Goal: Transaction & Acquisition: Purchase product/service

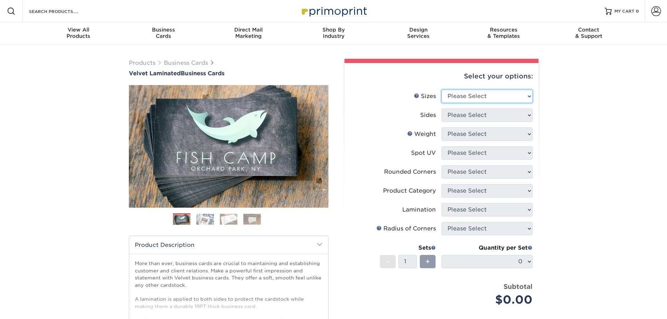
click at [470, 93] on select "Please Select 1.5" x 3.5" - Mini 1.75" x 3.5" - Mini 2" x 2" - Square 2" x 3" -…" at bounding box center [486, 96] width 91 height 13
select select "2.00x3.50"
click at [441, 90] on select "Please Select 1.5" x 3.5" - Mini 1.75" x 3.5" - Mini 2" x 2" - Square 2" x 3" -…" at bounding box center [486, 96] width 91 height 13
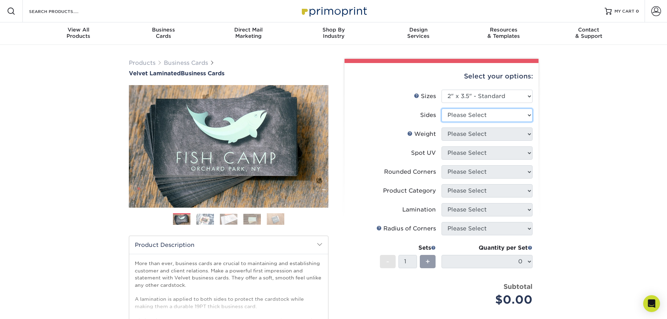
click at [455, 114] on select "Please Select Print Both Sides Print Front Only" at bounding box center [486, 114] width 91 height 13
select select "13abbda7-1d64-4f25-8bb2-c179b224825d"
click at [441, 108] on select "Please Select Print Both Sides Print Front Only" at bounding box center [486, 114] width 91 height 13
click at [460, 135] on select "Please Select 16PT" at bounding box center [486, 133] width 91 height 13
select select "16PT"
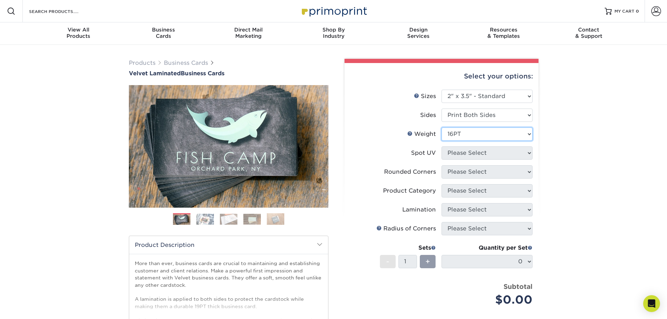
click at [441, 127] on select "Please Select 16PT" at bounding box center [486, 133] width 91 height 13
click at [454, 152] on select "Please Select No Spot UV Front and Back (Both Sides) Front Only Back Only" at bounding box center [486, 152] width 91 height 13
select select "1"
click at [441, 146] on select "Please Select No Spot UV Front and Back (Both Sides) Front Only Back Only" at bounding box center [486, 152] width 91 height 13
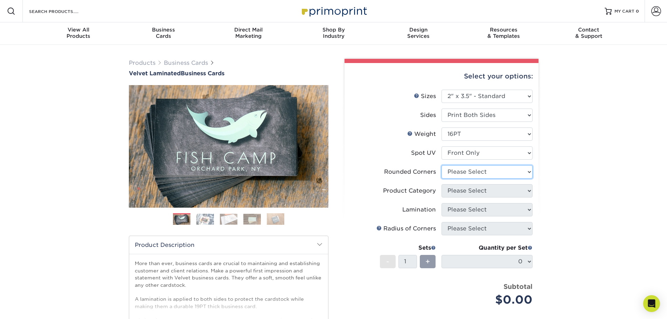
click at [463, 171] on select "Please Select Yes - Round 2 Corners Yes - Round 4 Corners No" at bounding box center [486, 171] width 91 height 13
select select "7672df9e-0e0a-464d-8e1f-920c575e4da3"
click at [441, 165] on select "Please Select Yes - Round 2 Corners Yes - Round 4 Corners No" at bounding box center [486, 171] width 91 height 13
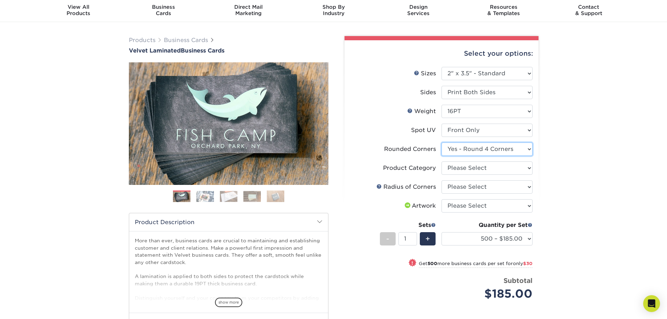
scroll to position [35, 0]
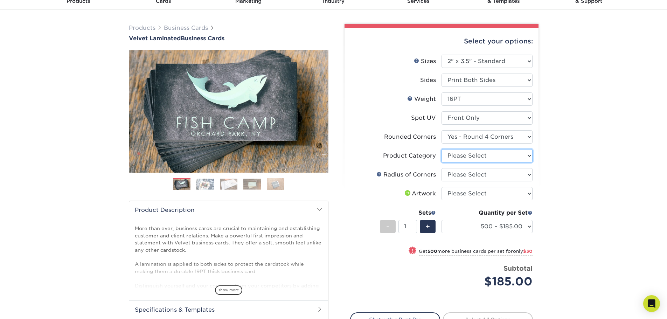
click at [469, 154] on select "Please Select Business Cards" at bounding box center [486, 155] width 91 height 13
select select "3b5148f1-0588-4f88-a218-97bcfdce65c1"
click at [441, 149] on select "Please Select Business Cards" at bounding box center [486, 155] width 91 height 13
click at [465, 175] on select "Please Select Rounded 1/8" Rounded 1/4"" at bounding box center [486, 174] width 91 height 13
drag, startPoint x: 466, startPoint y: 178, endPoint x: 466, endPoint y: 165, distance: 13.3
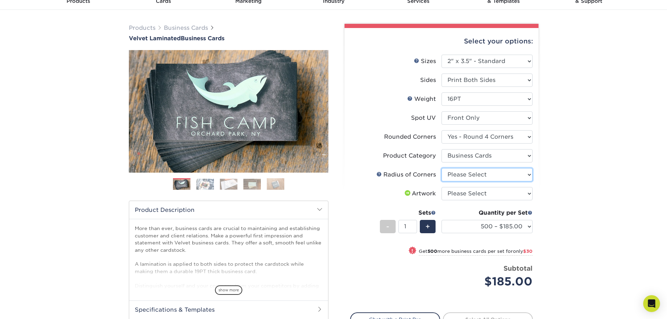
click at [466, 178] on select "Please Select Rounded 1/8" Rounded 1/4"" at bounding box center [486, 174] width 91 height 13
click at [463, 141] on select "Please Select Yes - Round 2 Corners Yes - Round 4 Corners No" at bounding box center [486, 136] width 91 height 13
select select "0"
click at [441, 130] on select "Please Select Yes - Round 2 Corners Yes - Round 4 Corners No" at bounding box center [486, 136] width 91 height 13
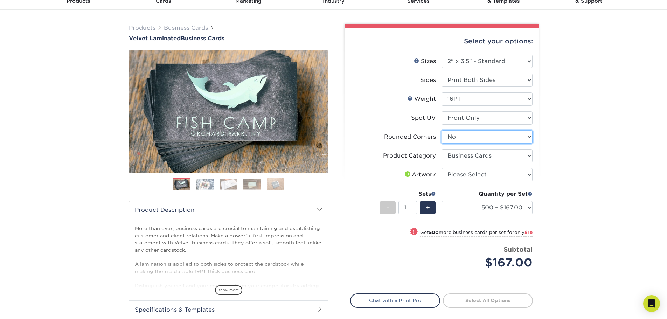
scroll to position [0, 0]
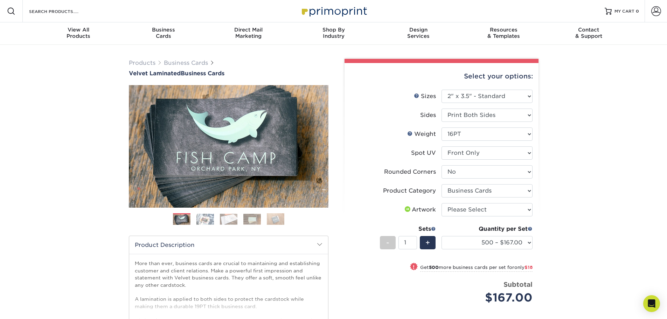
click at [206, 220] on img at bounding box center [204, 218] width 17 height 11
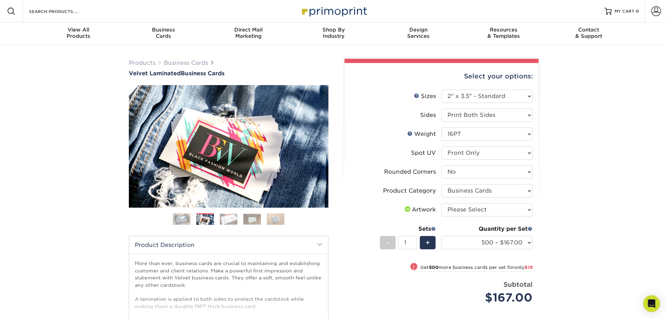
click at [227, 218] on img at bounding box center [228, 218] width 17 height 11
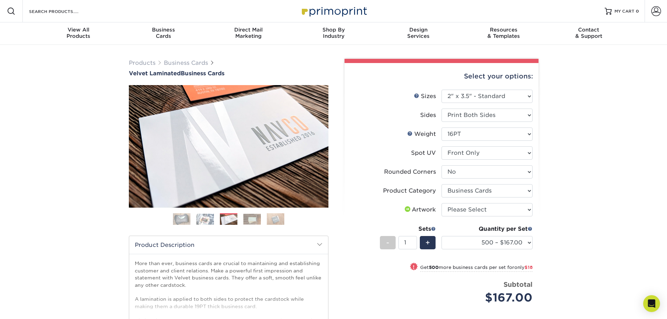
click at [250, 219] on img at bounding box center [251, 218] width 17 height 11
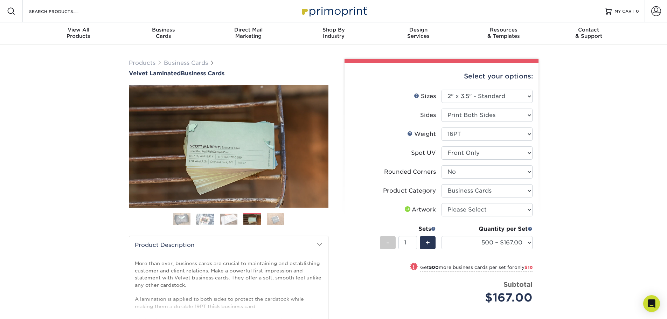
click at [279, 218] on img at bounding box center [275, 219] width 17 height 12
